Goal: Check status

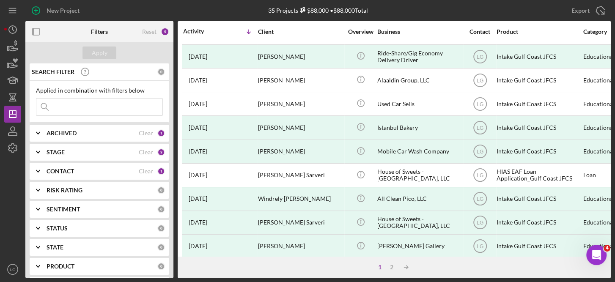
scroll to position [180, 0]
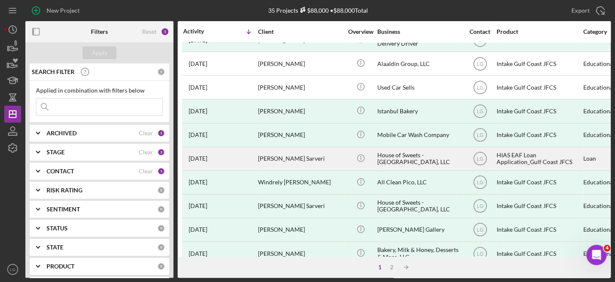
click at [291, 156] on div "[PERSON_NAME] Sarveri" at bounding box center [300, 159] width 85 height 22
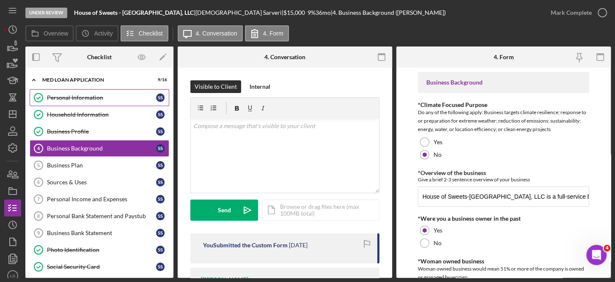
click at [94, 94] on div "Personal Information" at bounding box center [101, 97] width 109 height 7
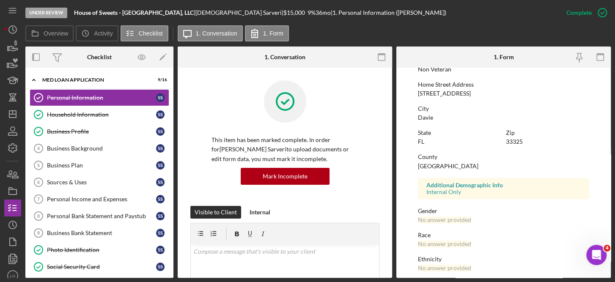
scroll to position [184, 0]
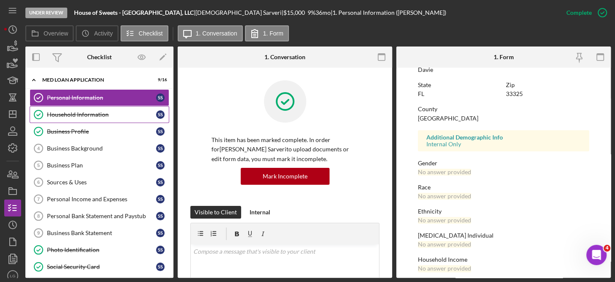
click at [68, 112] on div "Household Information" at bounding box center [101, 114] width 109 height 7
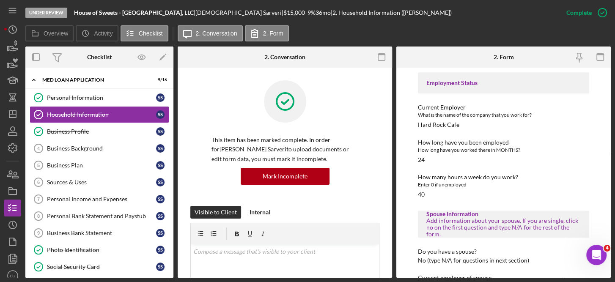
scroll to position [371, 0]
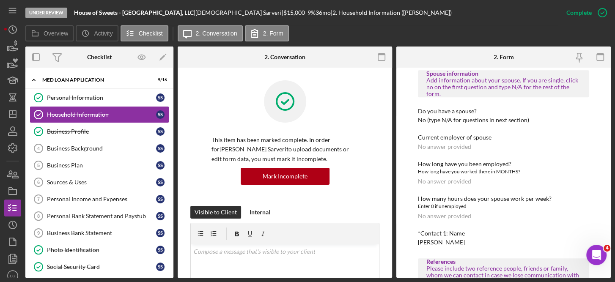
click at [570, 191] on div "Borrower Information *Country of origin Afghanistan *Date of Arrival When did y…" at bounding box center [504, 19] width 172 height 796
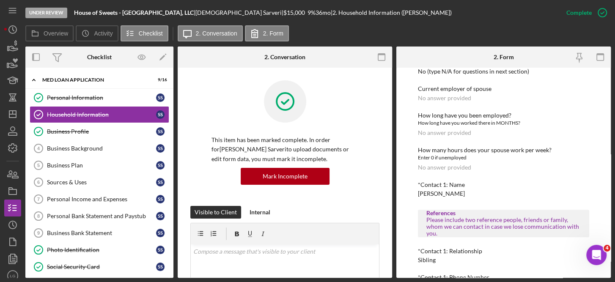
scroll to position [539, 0]
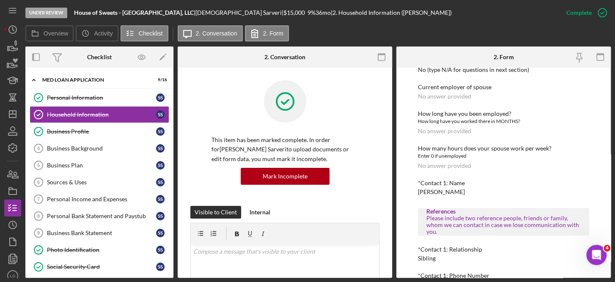
click at [568, 191] on div "*Contact 1: Name Dunya Sarveri" at bounding box center [504, 188] width 172 height 16
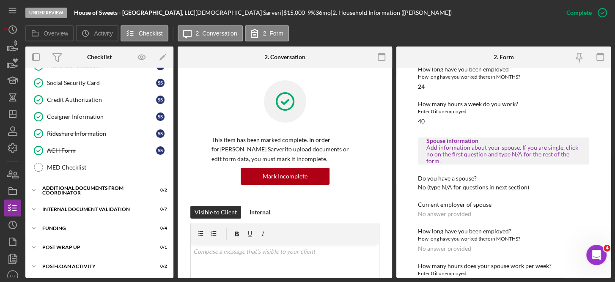
scroll to position [0, 0]
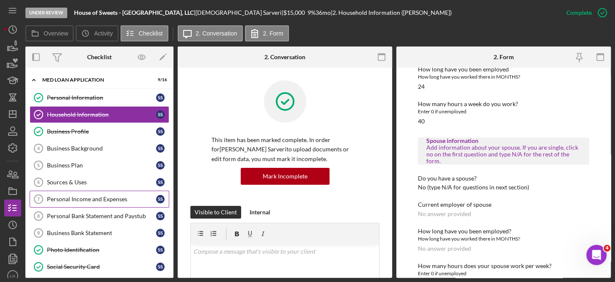
click at [100, 197] on div "Personal Income and Expenses" at bounding box center [101, 199] width 109 height 7
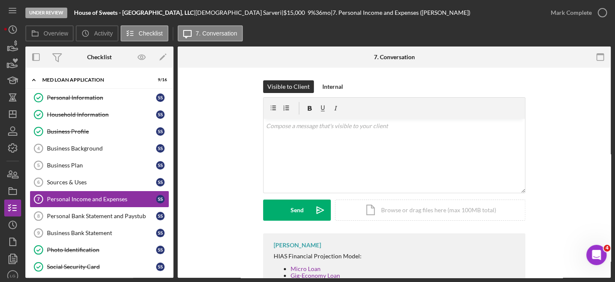
scroll to position [69, 0]
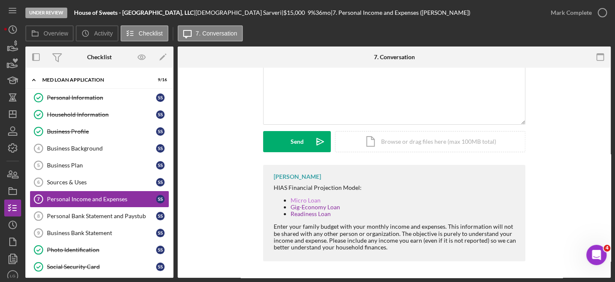
click at [310, 198] on link "Micro Loan" at bounding box center [306, 200] width 30 height 7
